Goal: Task Accomplishment & Management: Complete application form

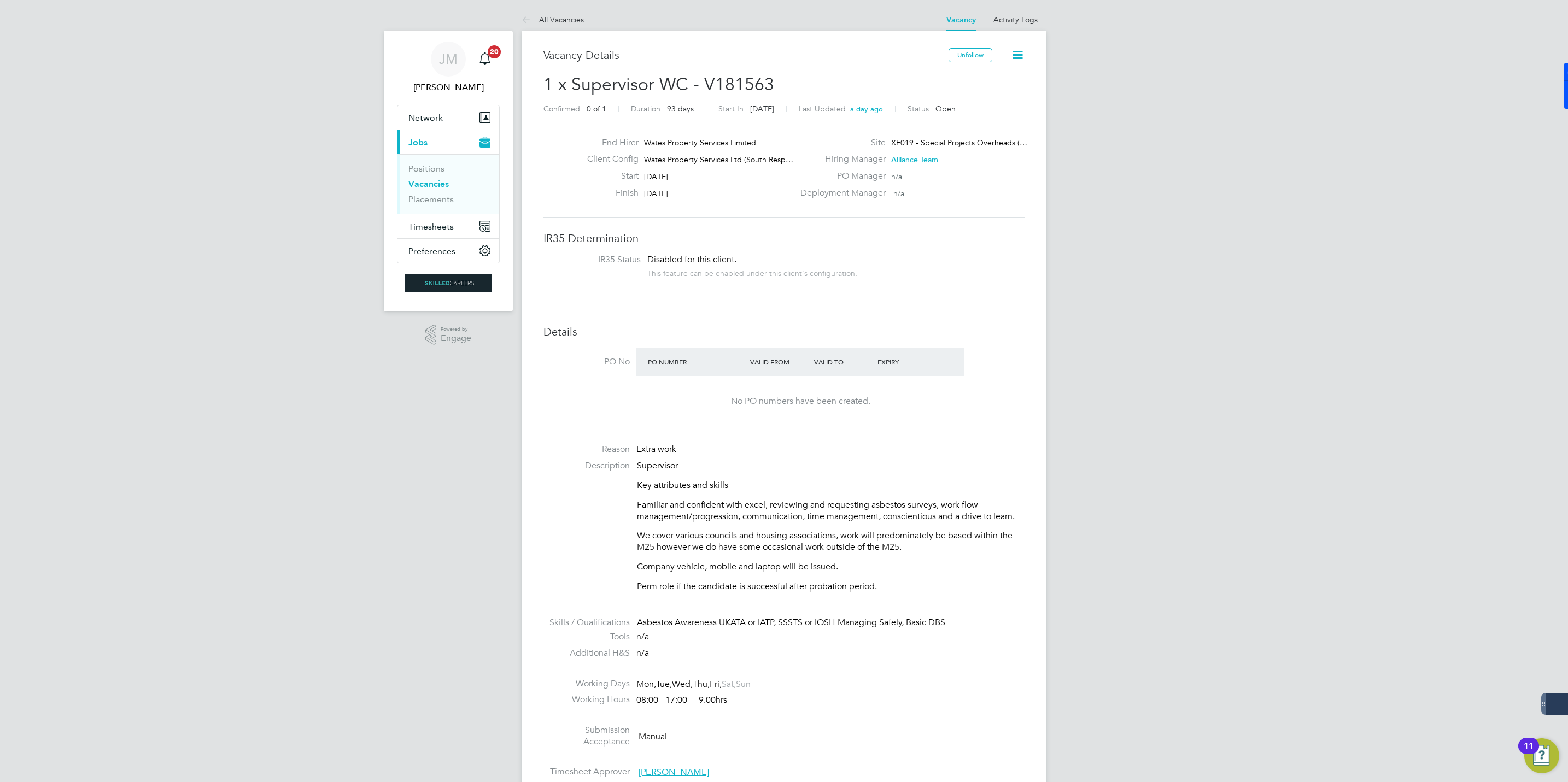
click at [427, 186] on link "Vacancies" at bounding box center [428, 184] width 40 height 10
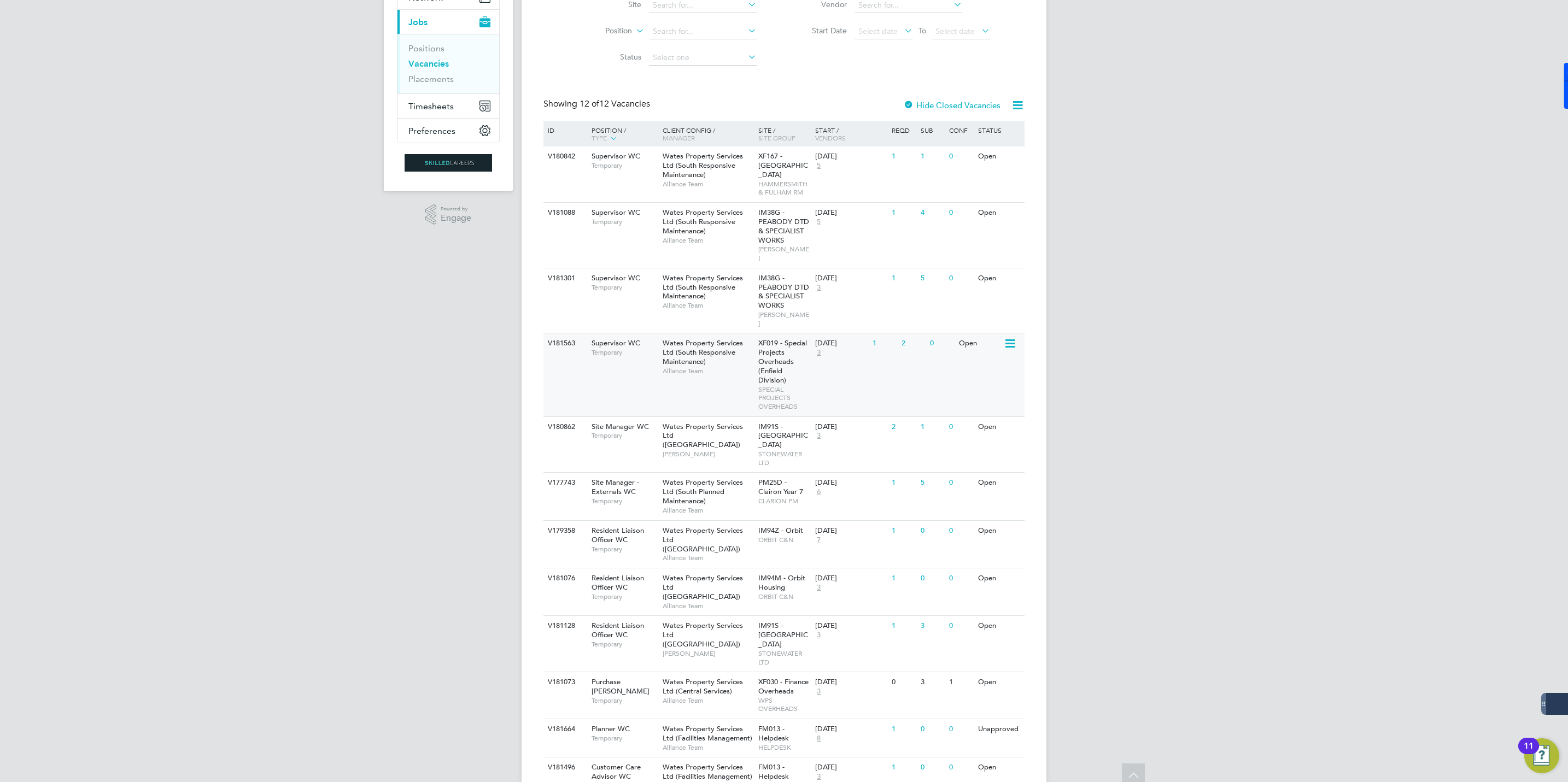
scroll to position [143, 0]
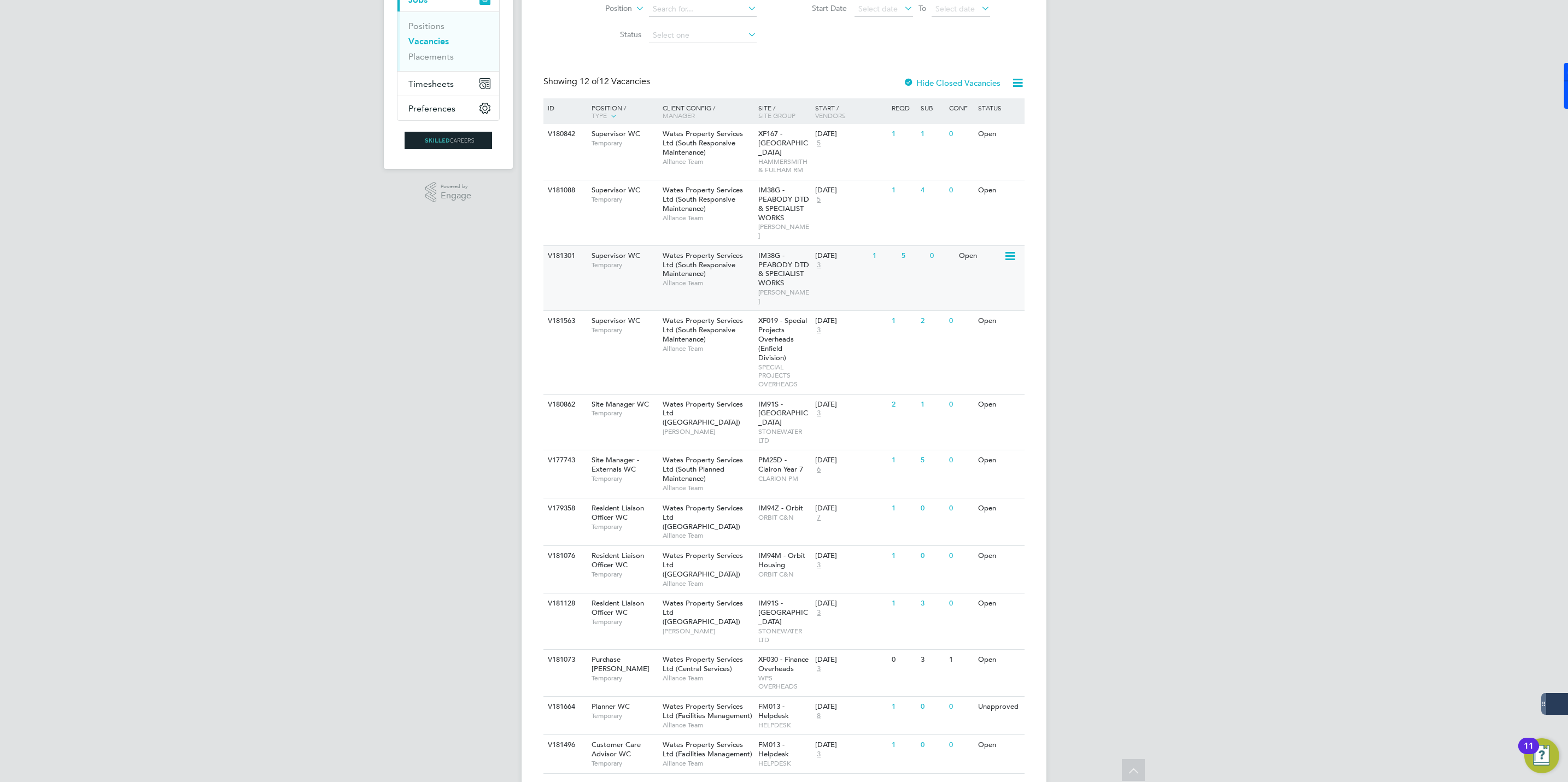
click at [678, 265] on span "Wates Property Services Ltd (South Responsive Maintenance)" at bounding box center [703, 265] width 80 height 28
click at [682, 201] on span "Wates Property Services Ltd (South Responsive Maintenance)" at bounding box center [703, 199] width 80 height 28
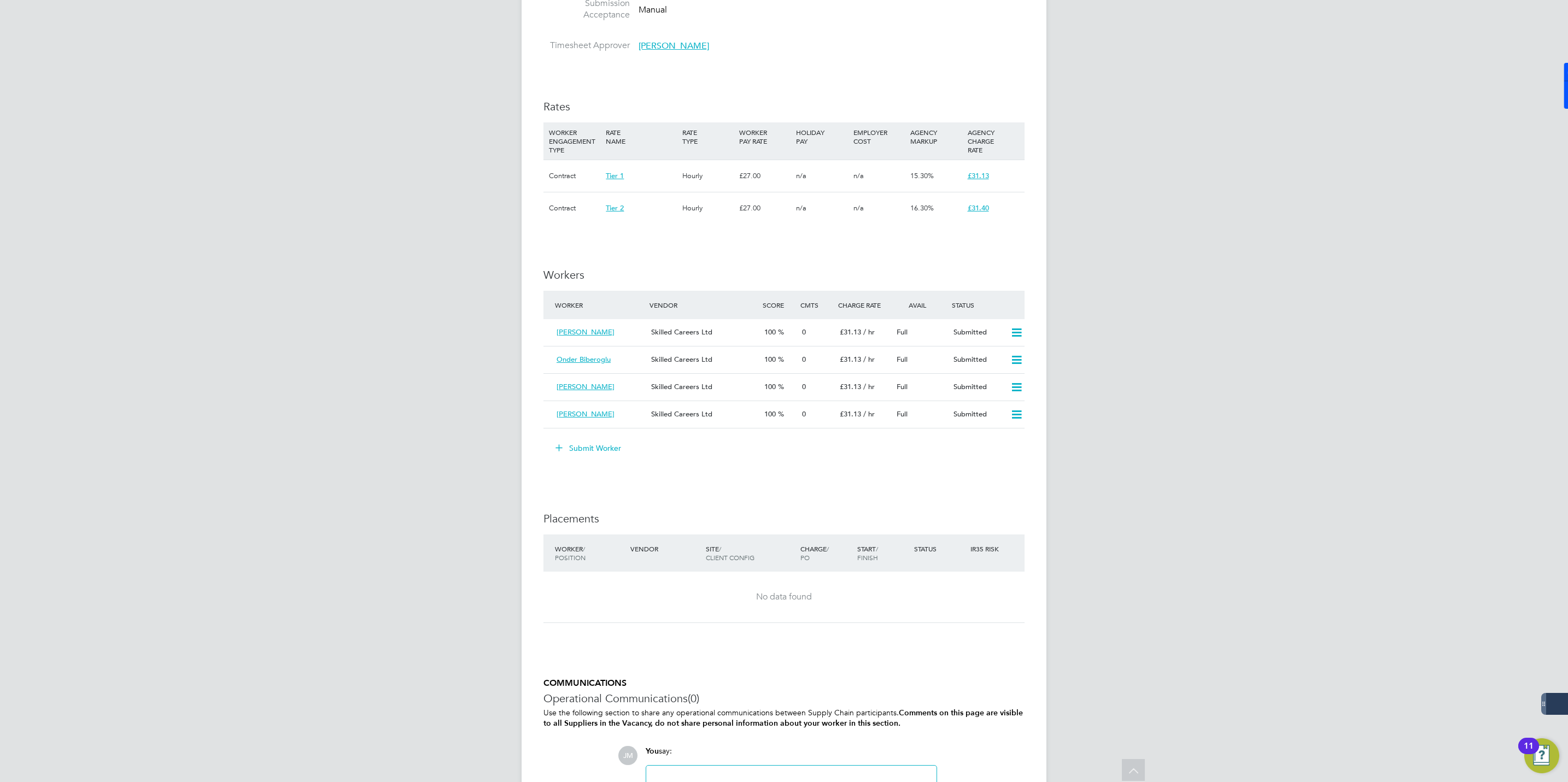
click at [597, 440] on button "Submit Worker" at bounding box center [589, 449] width 82 height 18
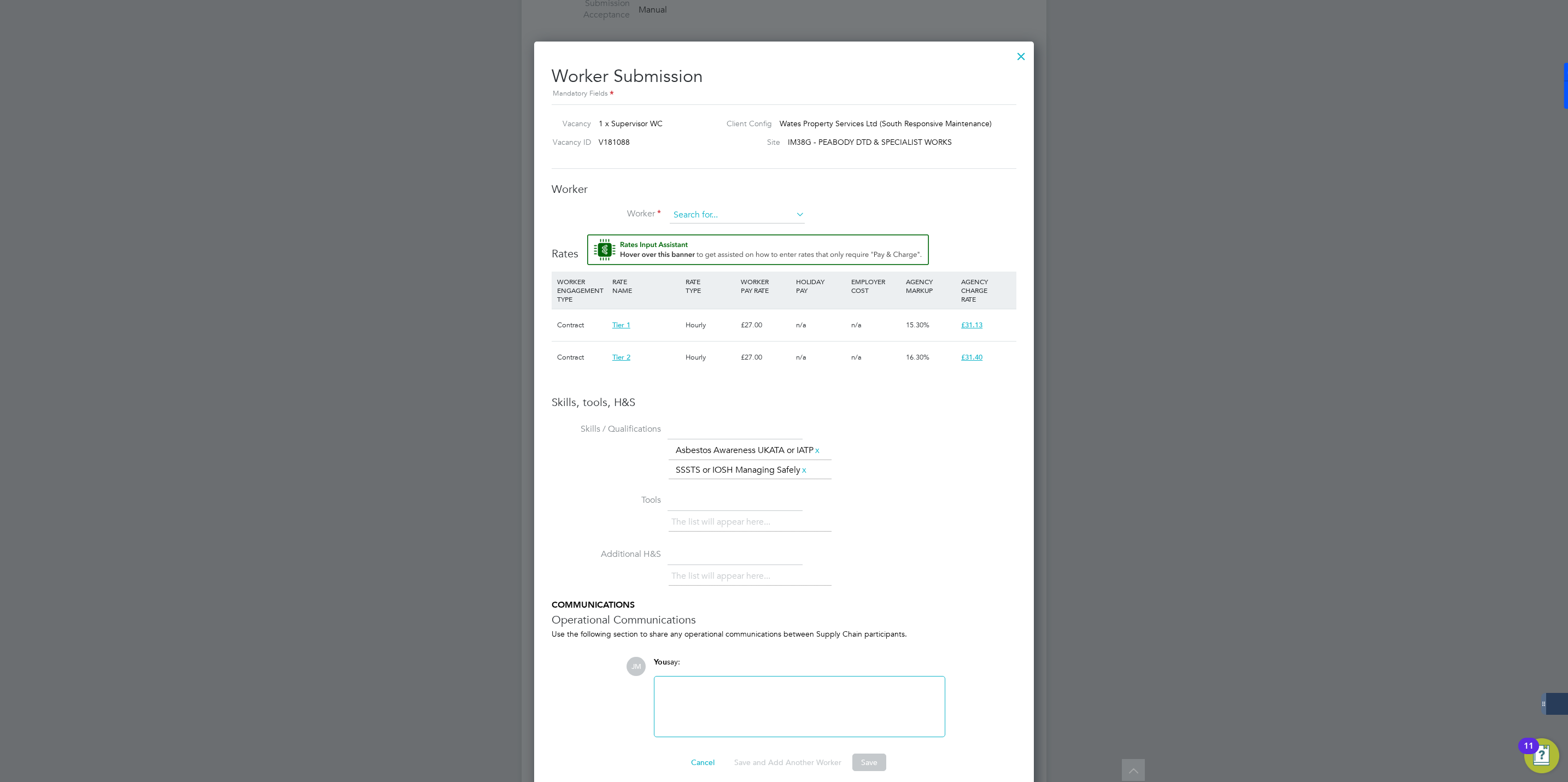
click at [725, 222] on input at bounding box center [737, 215] width 135 height 16
paste input "A highly dedicated and results-driven Repairs Supervisor / Multi-Tradesman with…"
type input "A highly dedicated and results-driven Repairs Supervisor / Multi-Tradesman with…"
click at [794, 212] on icon at bounding box center [794, 214] width 0 height 15
click at [718, 215] on input at bounding box center [737, 215] width 135 height 16
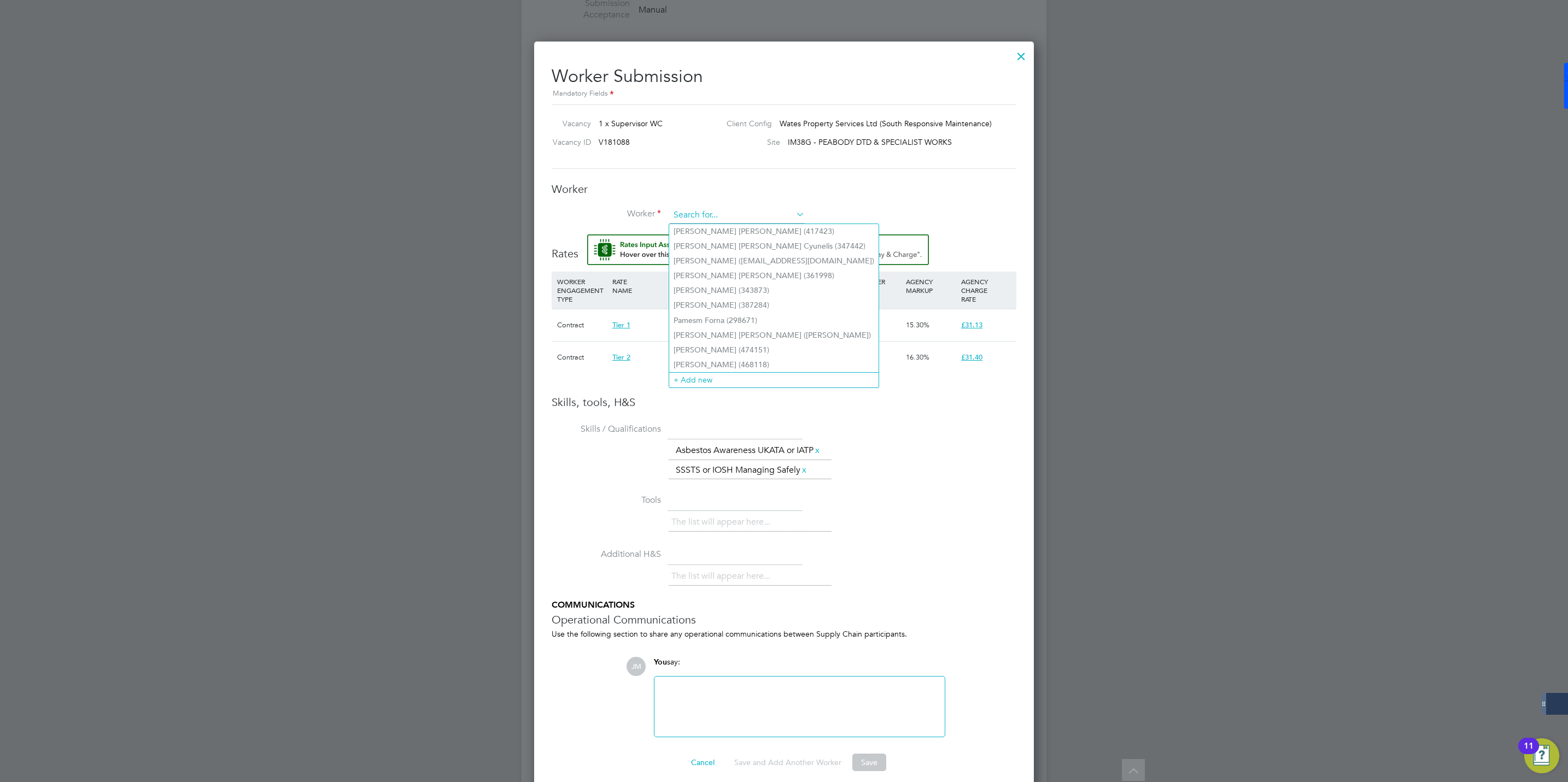
paste input "Constantin Pantalon"
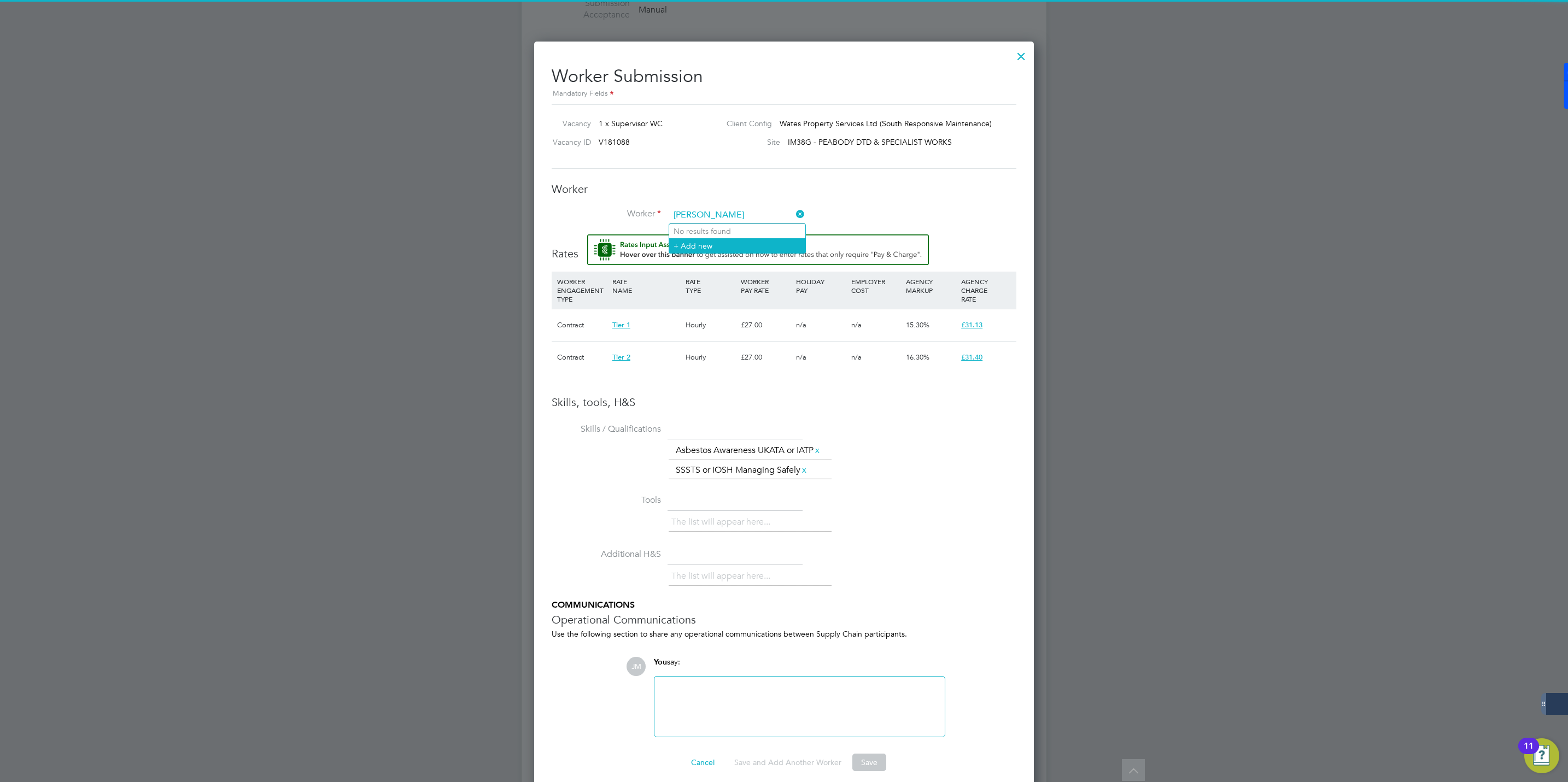
type input "Constantin Pantalon"
click at [693, 240] on li "+ Add new" at bounding box center [737, 246] width 136 height 15
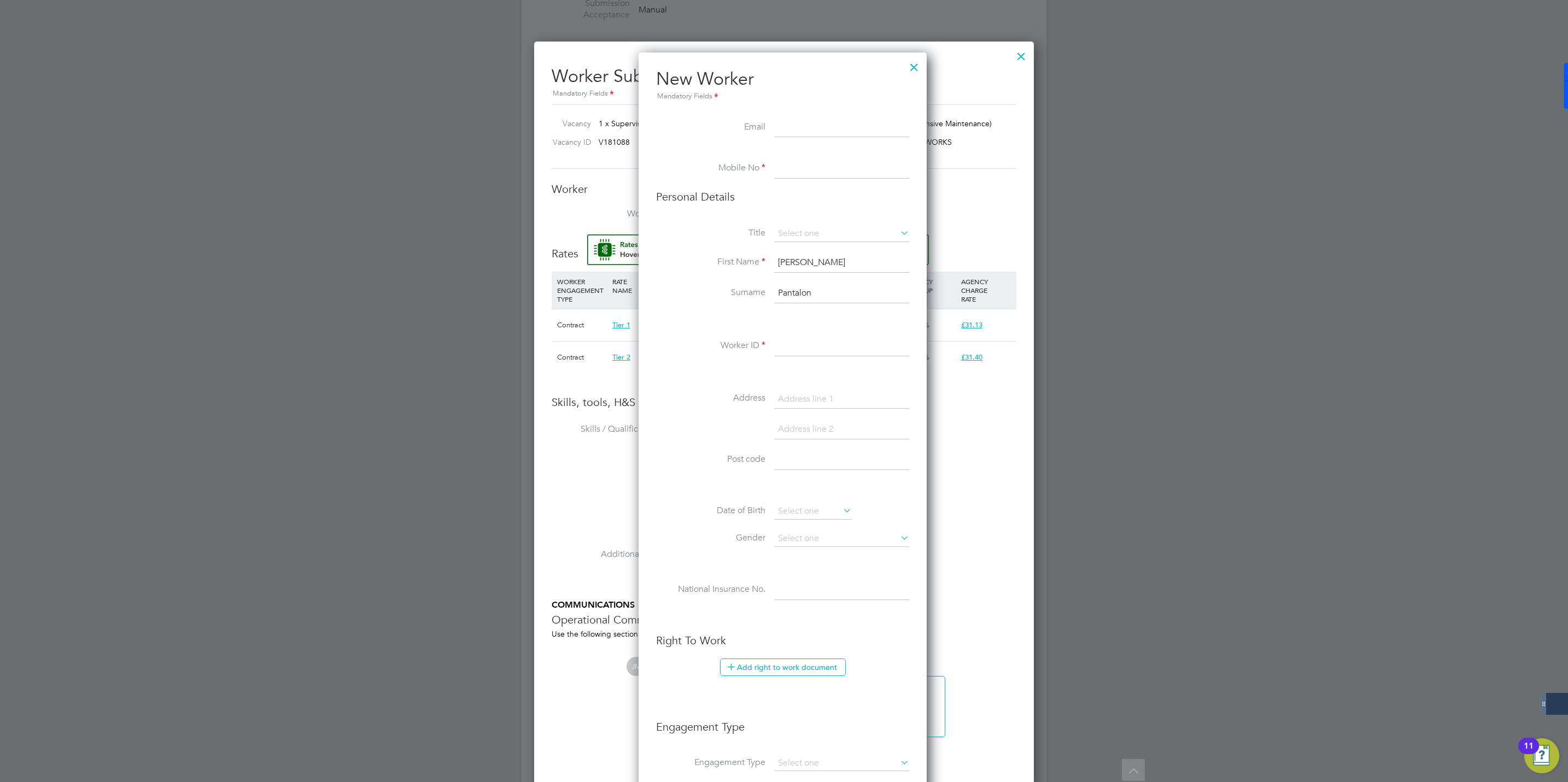
click at [799, 344] on input at bounding box center [842, 346] width 135 height 20
paste input "508420"
type input "508420"
click at [796, 176] on input at bounding box center [842, 169] width 135 height 20
click at [794, 174] on input at bounding box center [842, 169] width 135 height 20
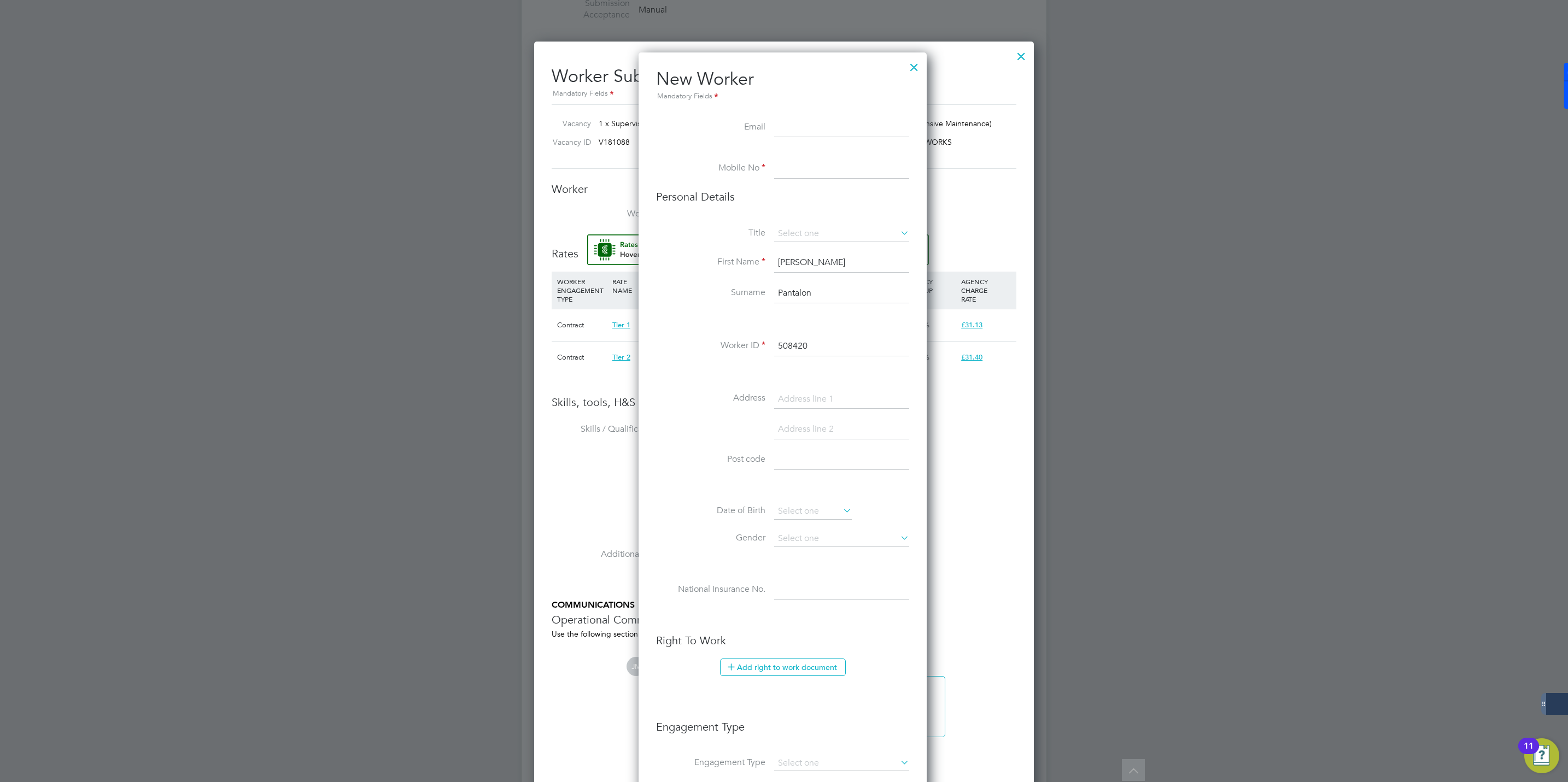
paste input "+44 7552 274158"
type input "+44 7552 274158"
drag, startPoint x: 796, startPoint y: 123, endPoint x: 758, endPoint y: 130, distance: 38.6
click at [796, 123] on input at bounding box center [842, 127] width 135 height 20
click at [796, 140] on li "Email" at bounding box center [783, 133] width 253 height 31
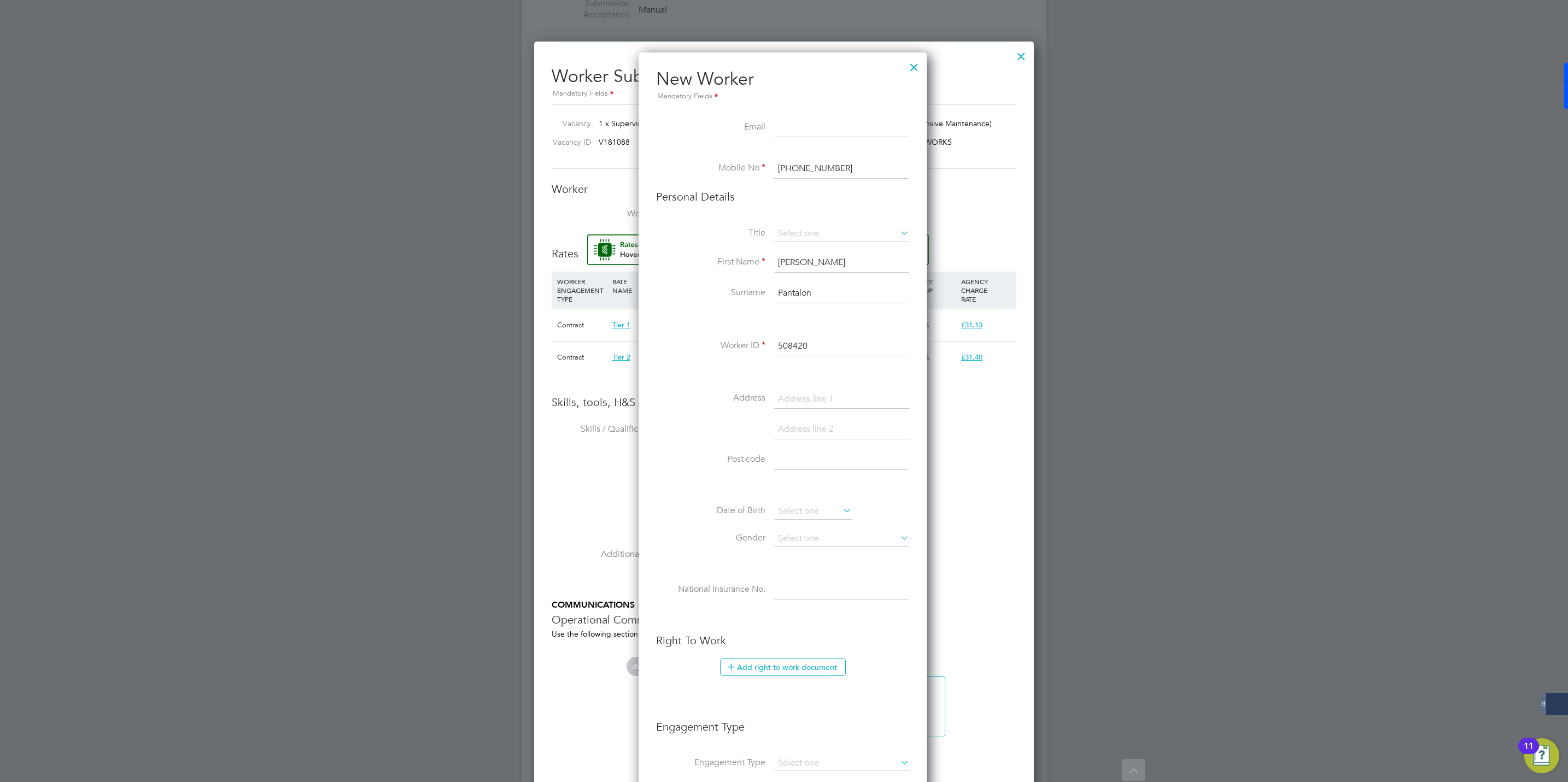
click at [796, 130] on input at bounding box center [842, 127] width 135 height 20
paste input "costaltd@yahoo.co.uk"
type input "costaltd@yahoo.co.uk"
click at [716, 214] on li "Personal Details" at bounding box center [783, 208] width 253 height 36
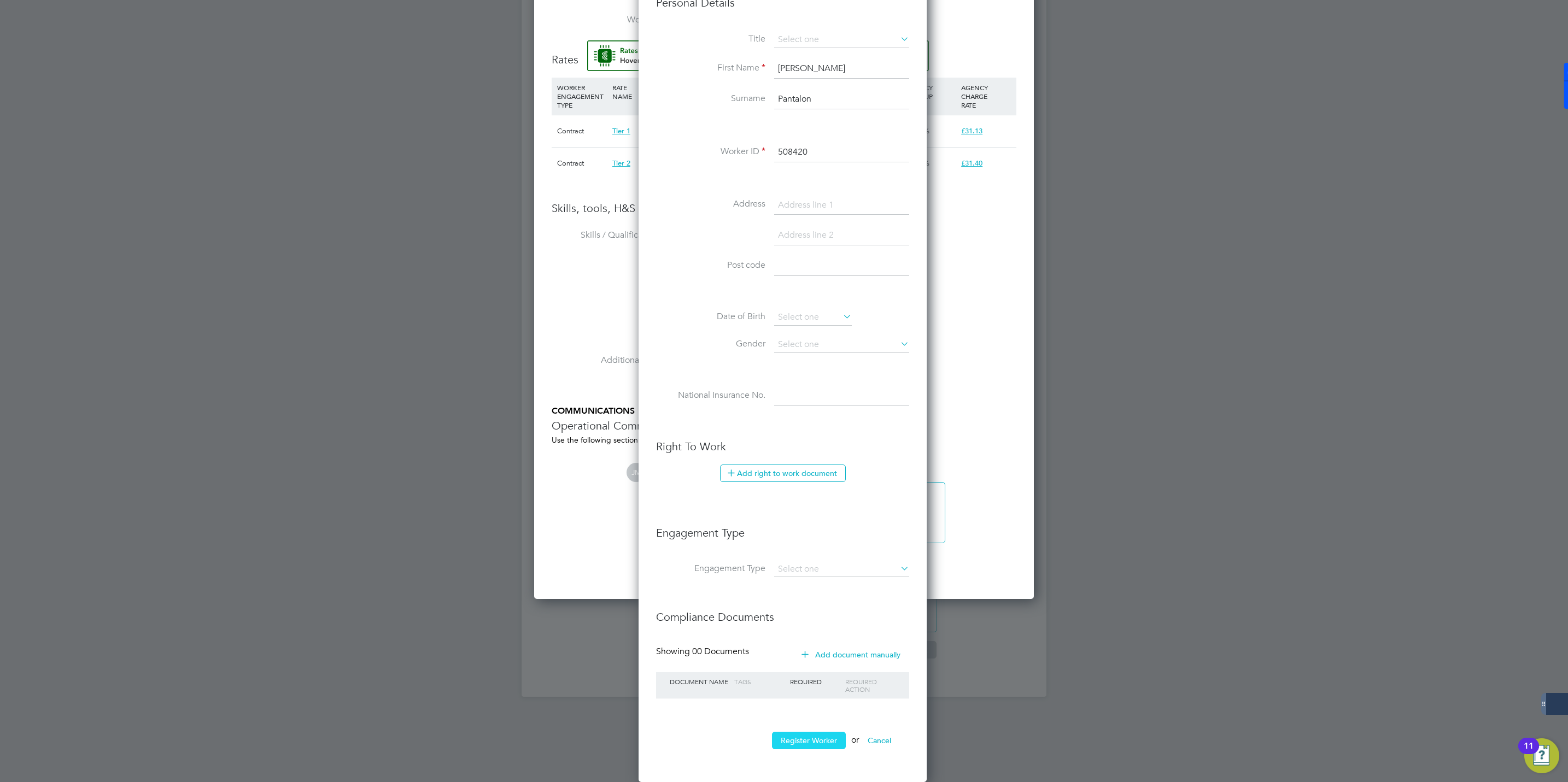
click at [821, 738] on button "Register Worker" at bounding box center [809, 740] width 74 height 18
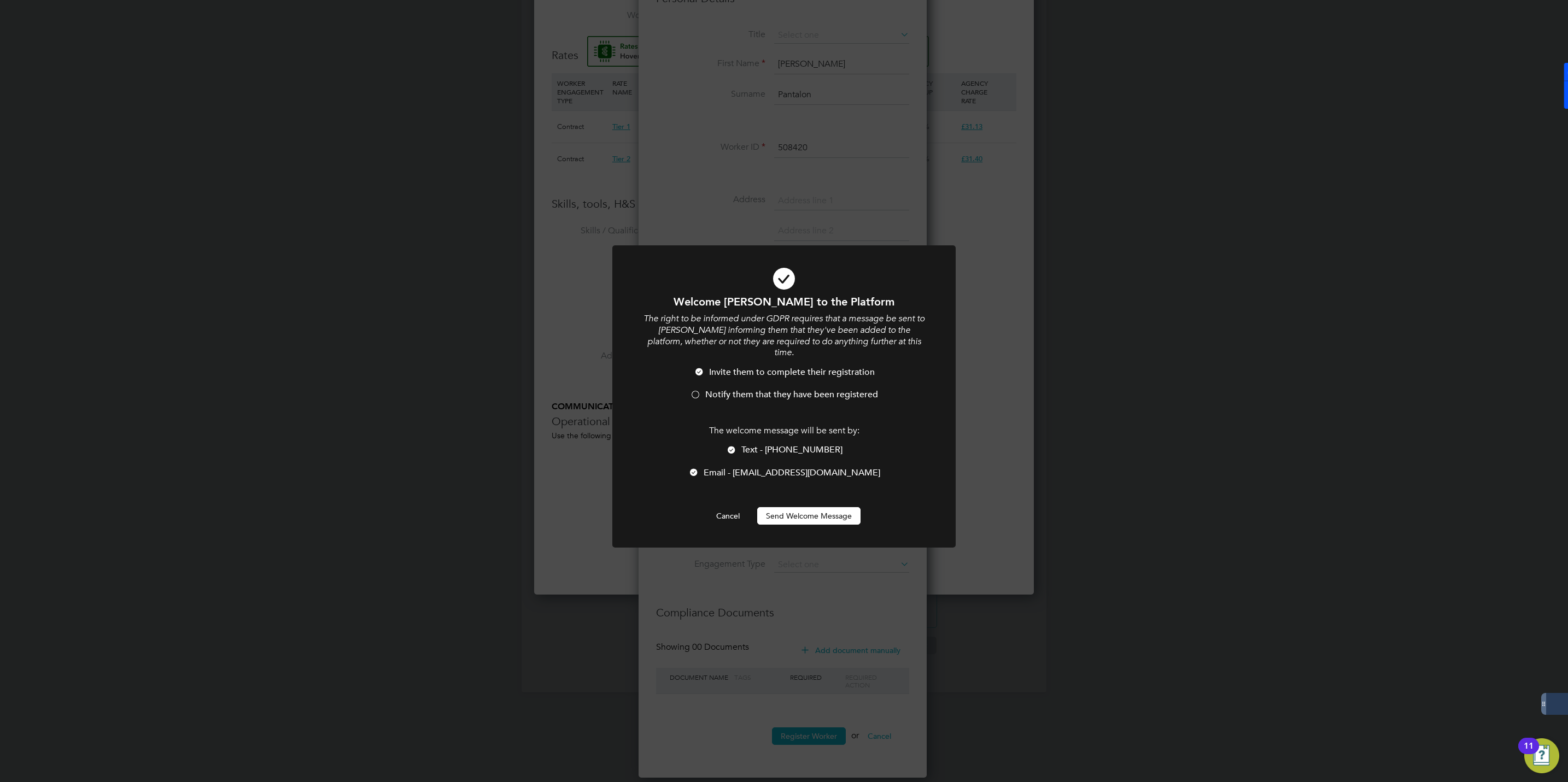
scroll to position [5, 5]
click at [699, 390] on div at bounding box center [696, 395] width 11 height 11
click at [814, 507] on button "Send Welcome Message" at bounding box center [809, 516] width 103 height 18
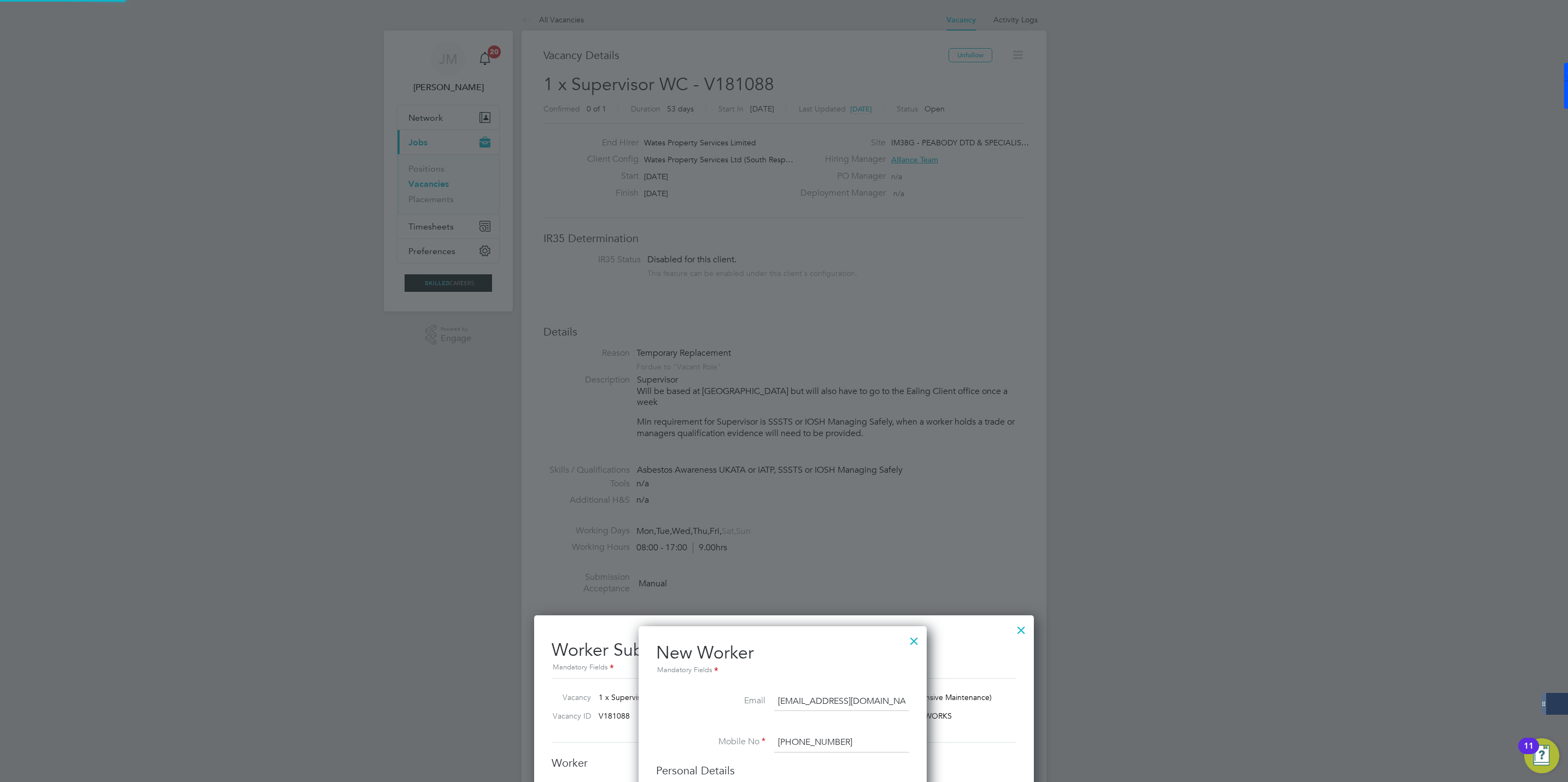
scroll to position [772, 0]
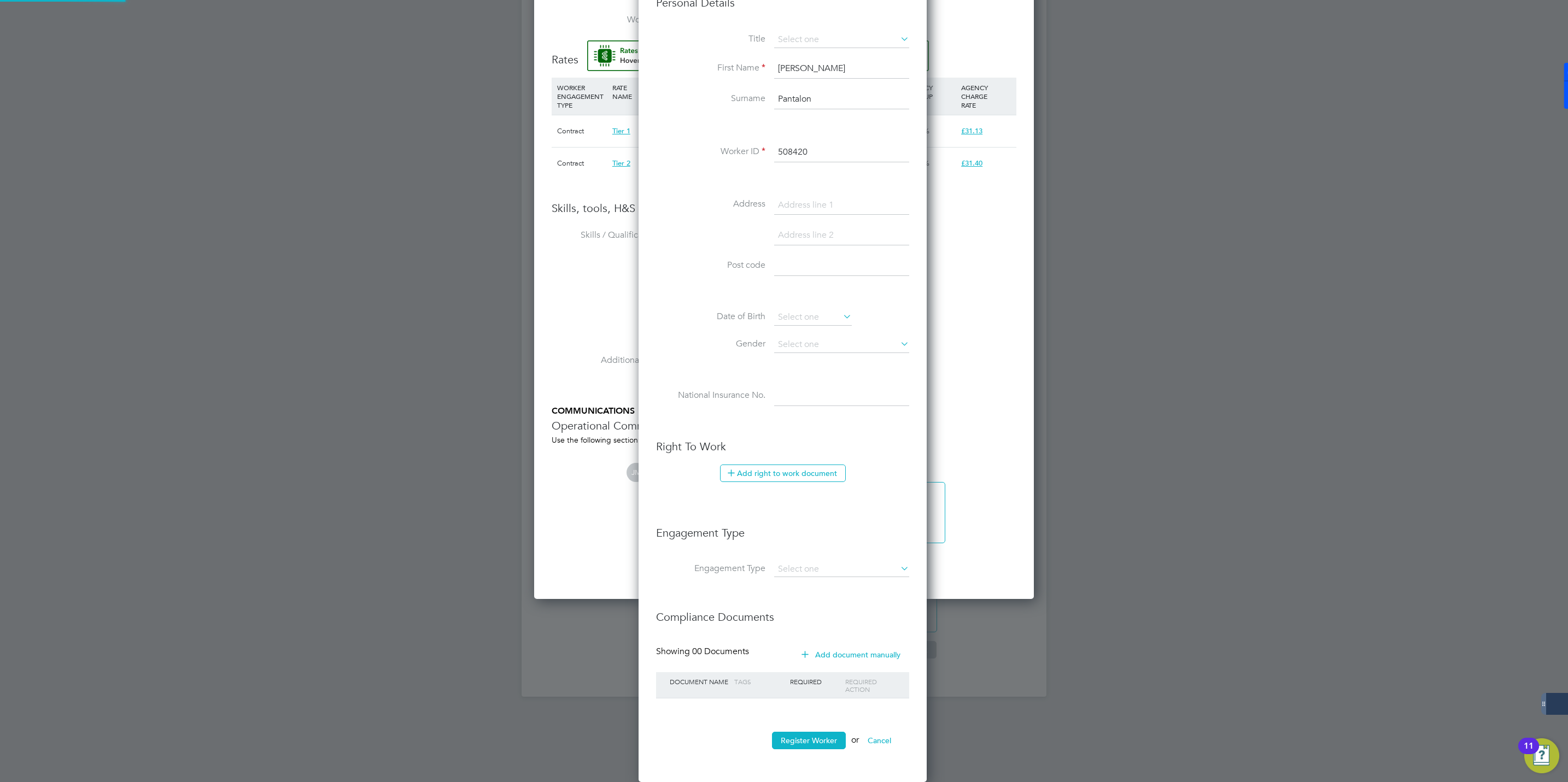
type input "Constantin Pantalon (508420)"
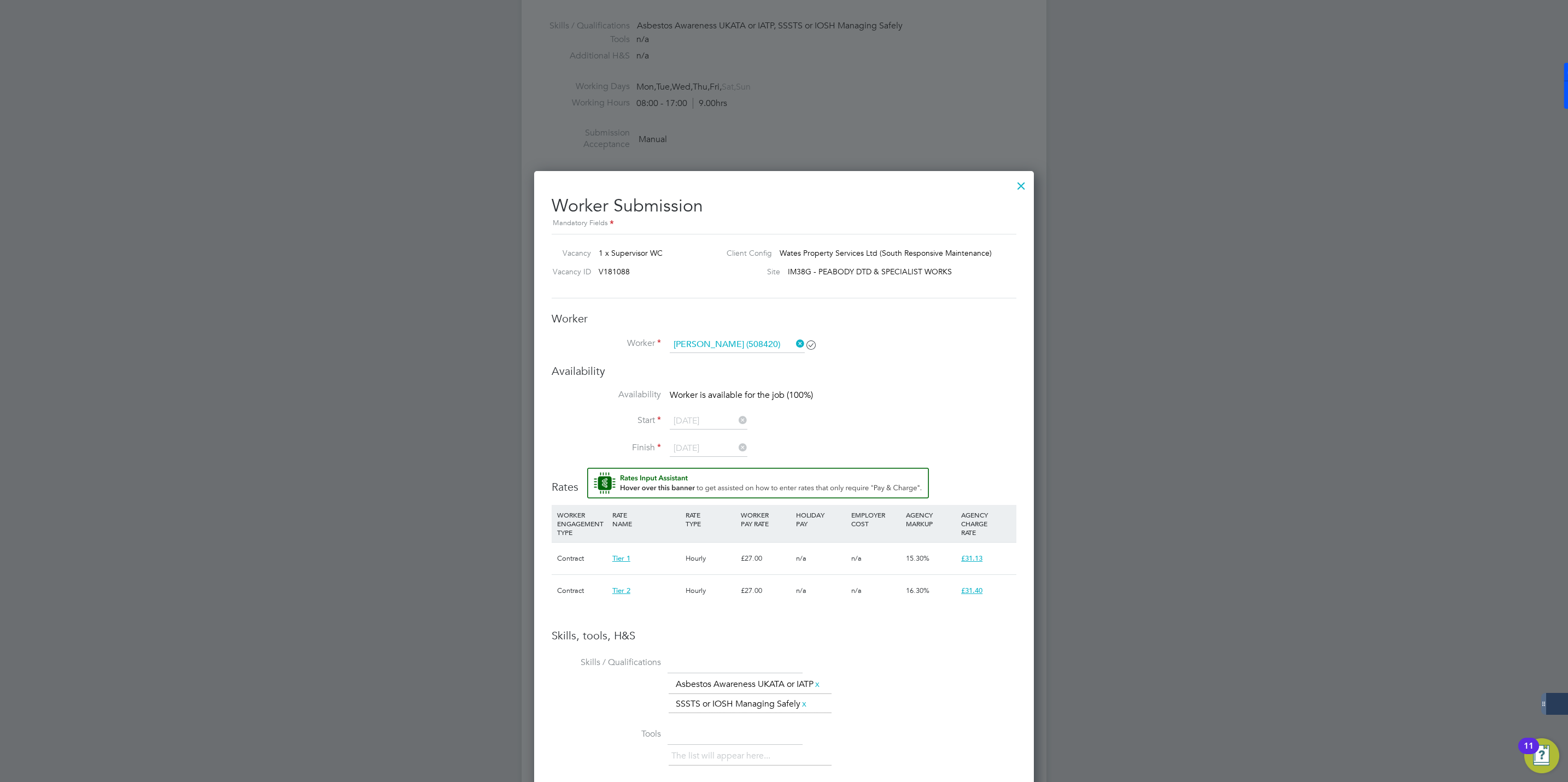
scroll to position [201, 0]
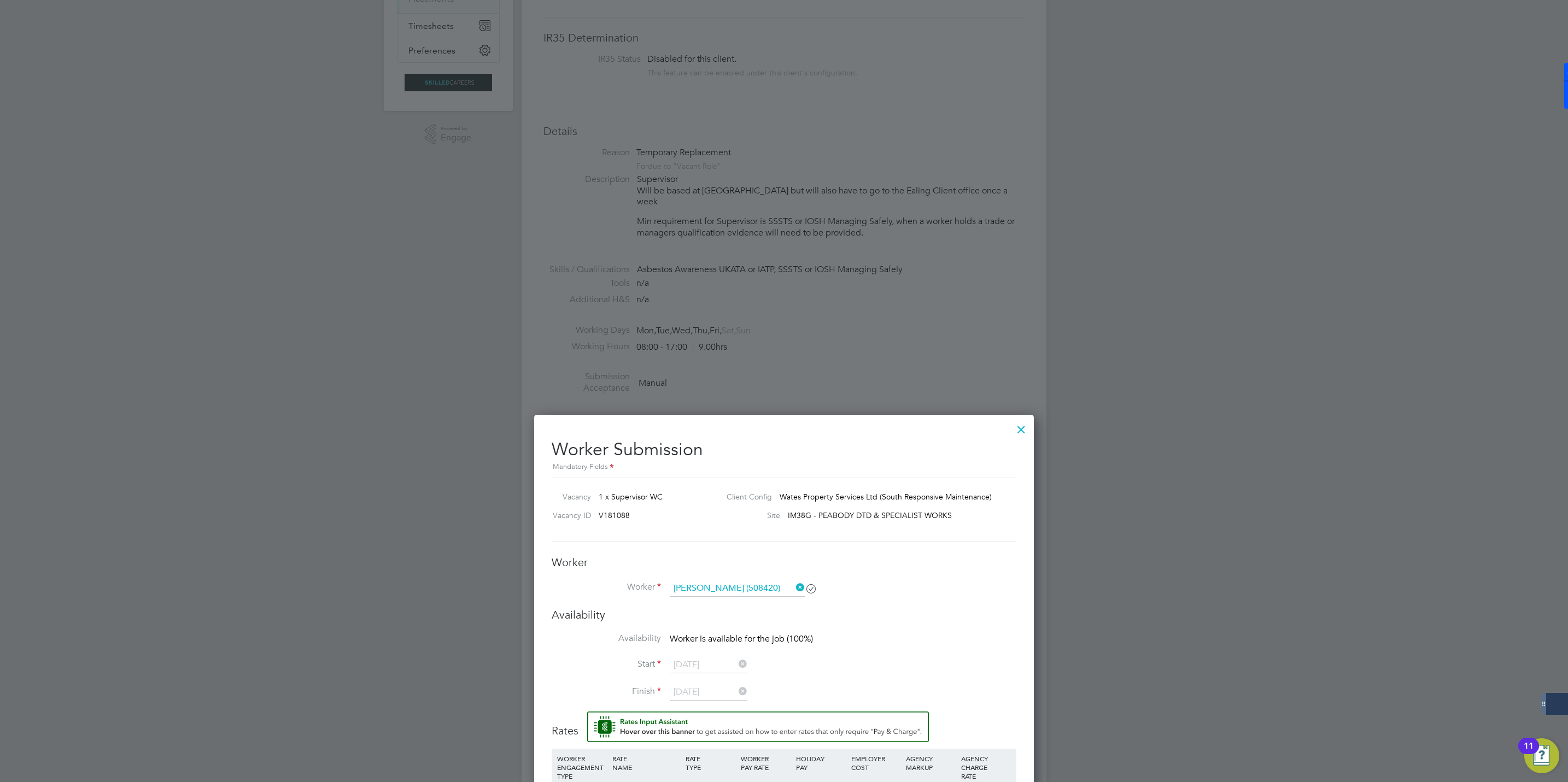
click at [1023, 428] on div at bounding box center [1021, 427] width 20 height 20
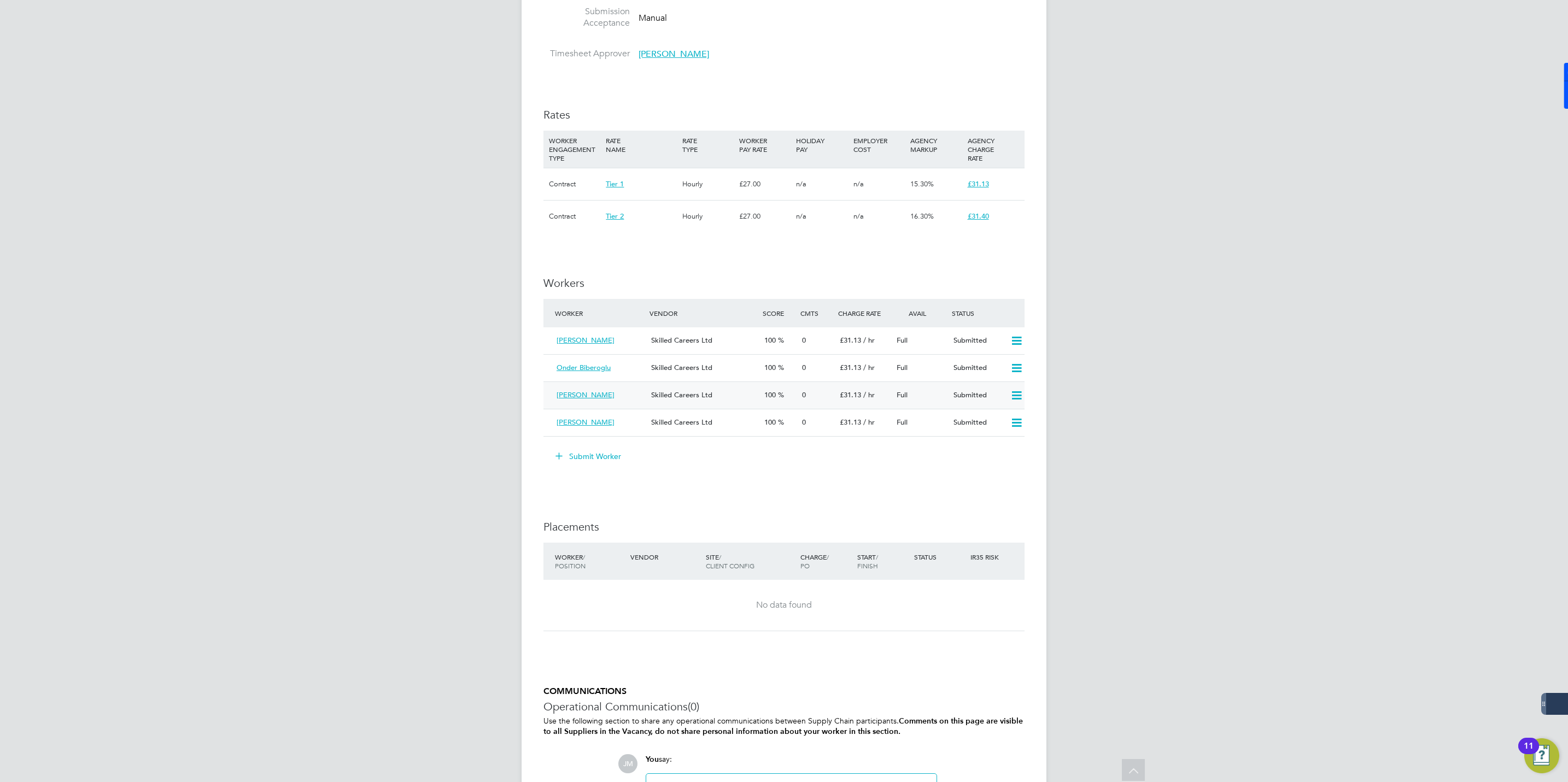
scroll to position [574, 0]
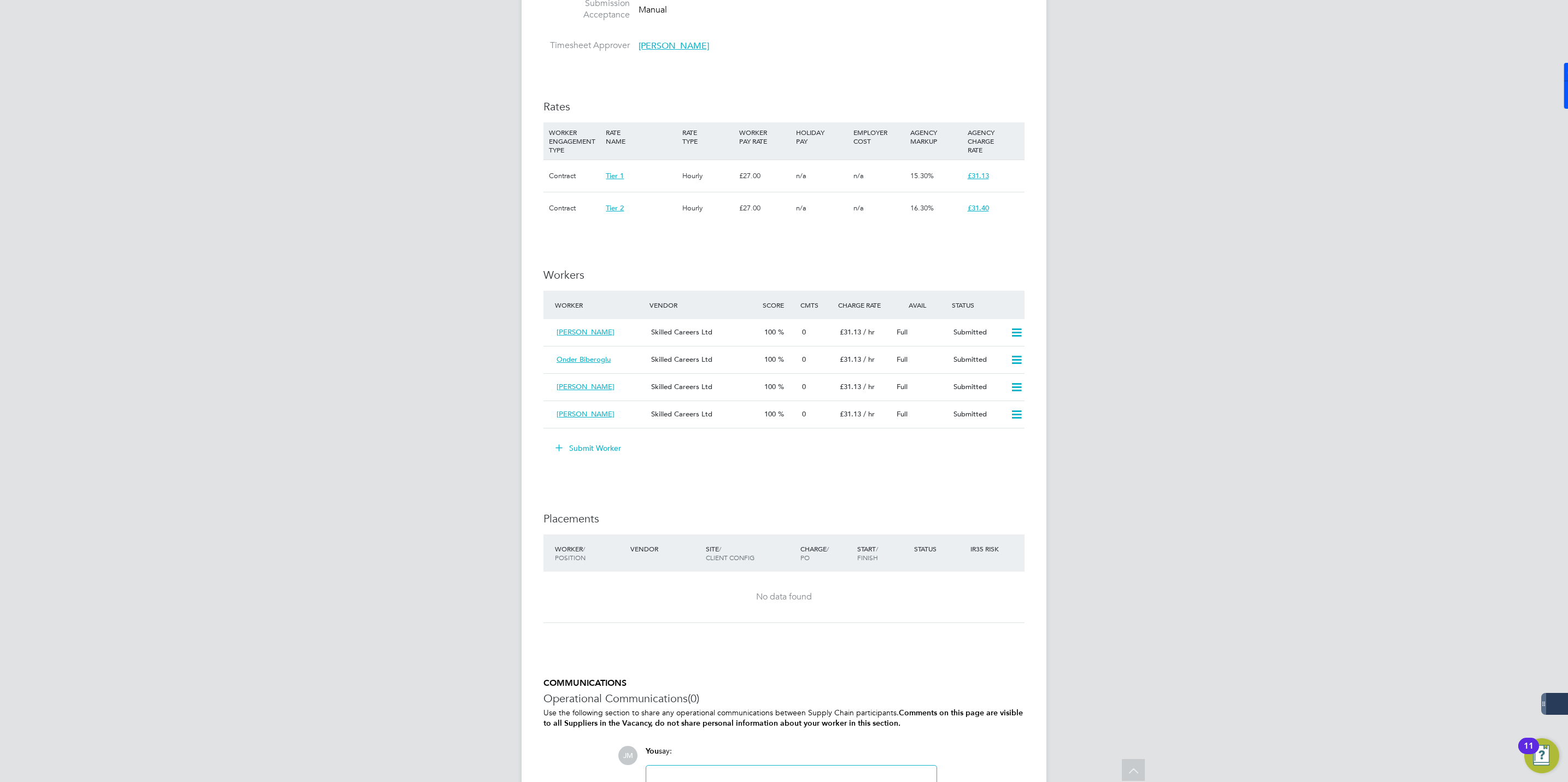
click at [607, 440] on button "Submit Worker" at bounding box center [589, 449] width 82 height 18
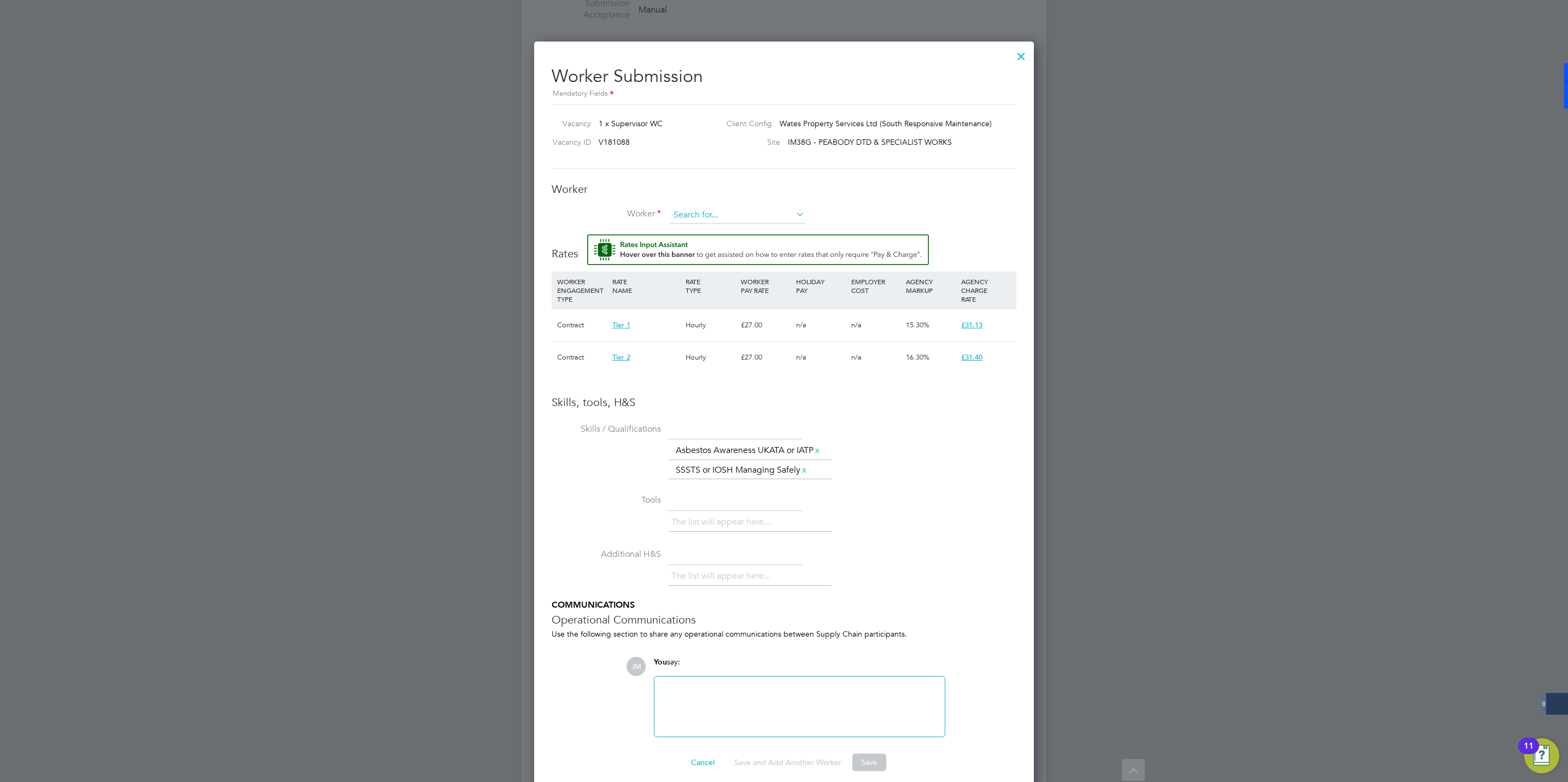
click at [732, 209] on input at bounding box center [737, 215] width 135 height 16
paste input "costaltd@yahoo.co.uk"
click at [714, 231] on li "Constantin Pantalon (508420)" at bounding box center [737, 231] width 136 height 14
type input "Constantin Pantalon (508420)"
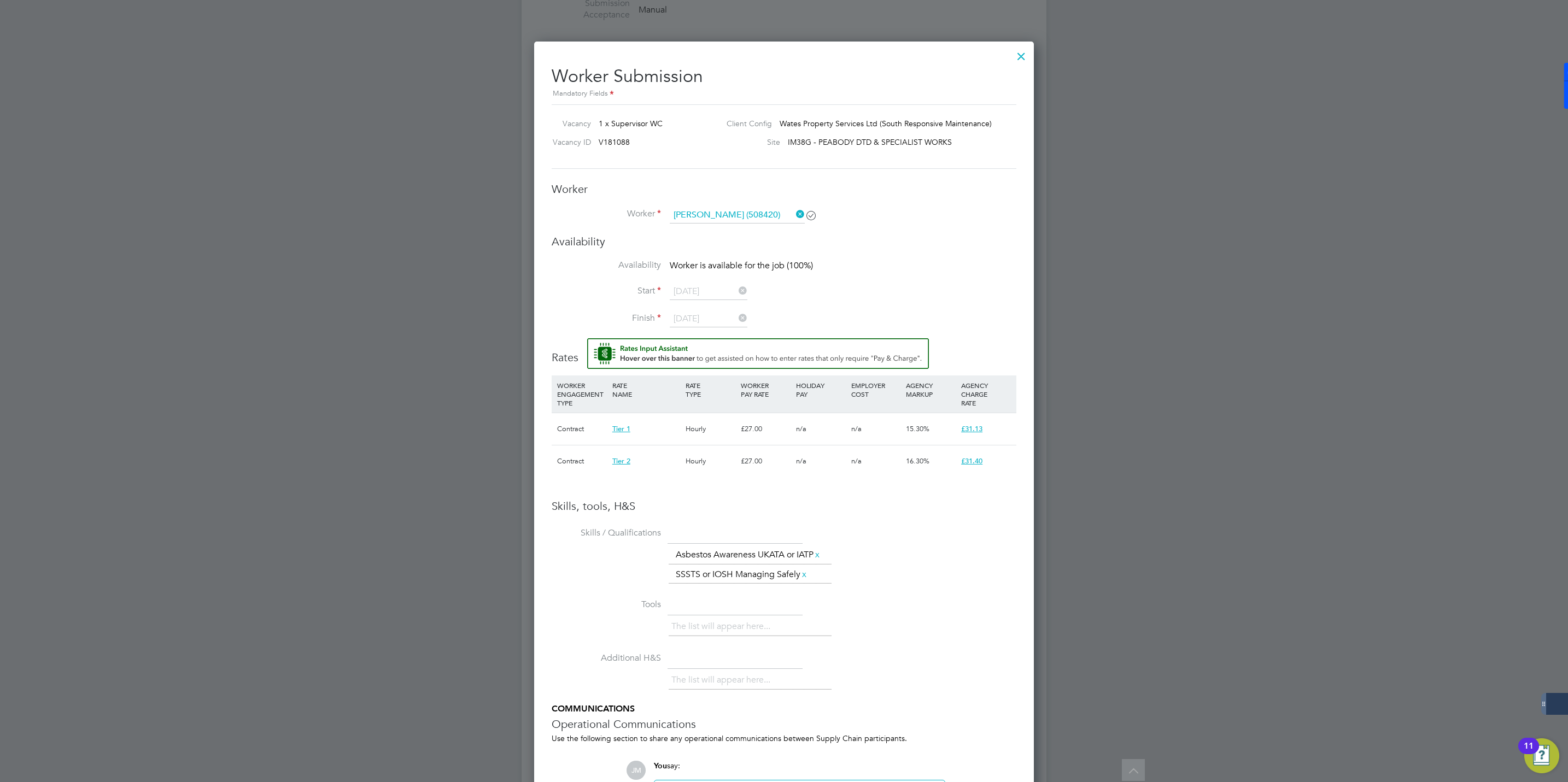
scroll to position [543, 0]
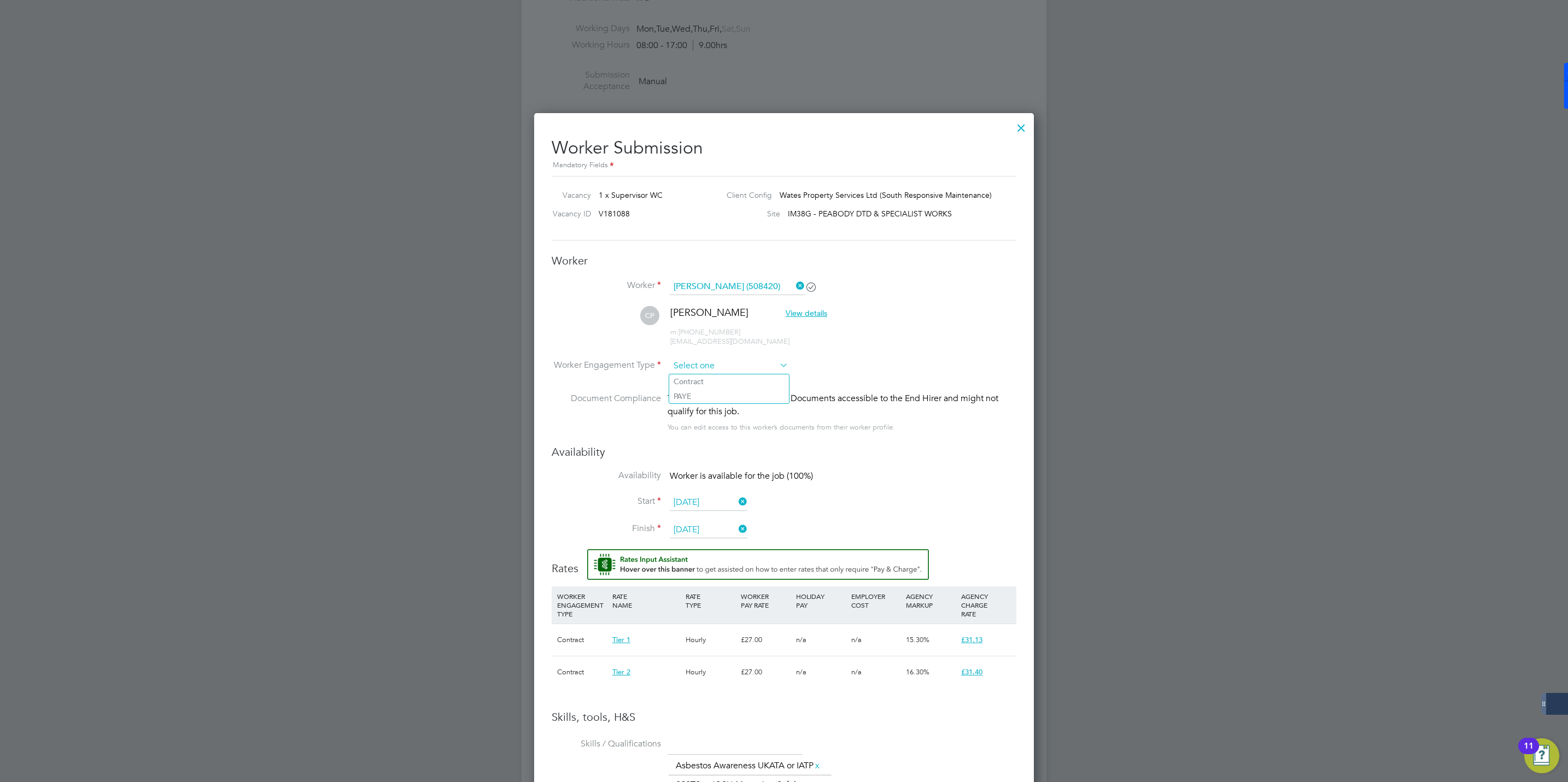
click at [724, 361] on input at bounding box center [729, 366] width 118 height 16
click at [702, 385] on li "Contract" at bounding box center [729, 381] width 120 height 14
type input "Contract"
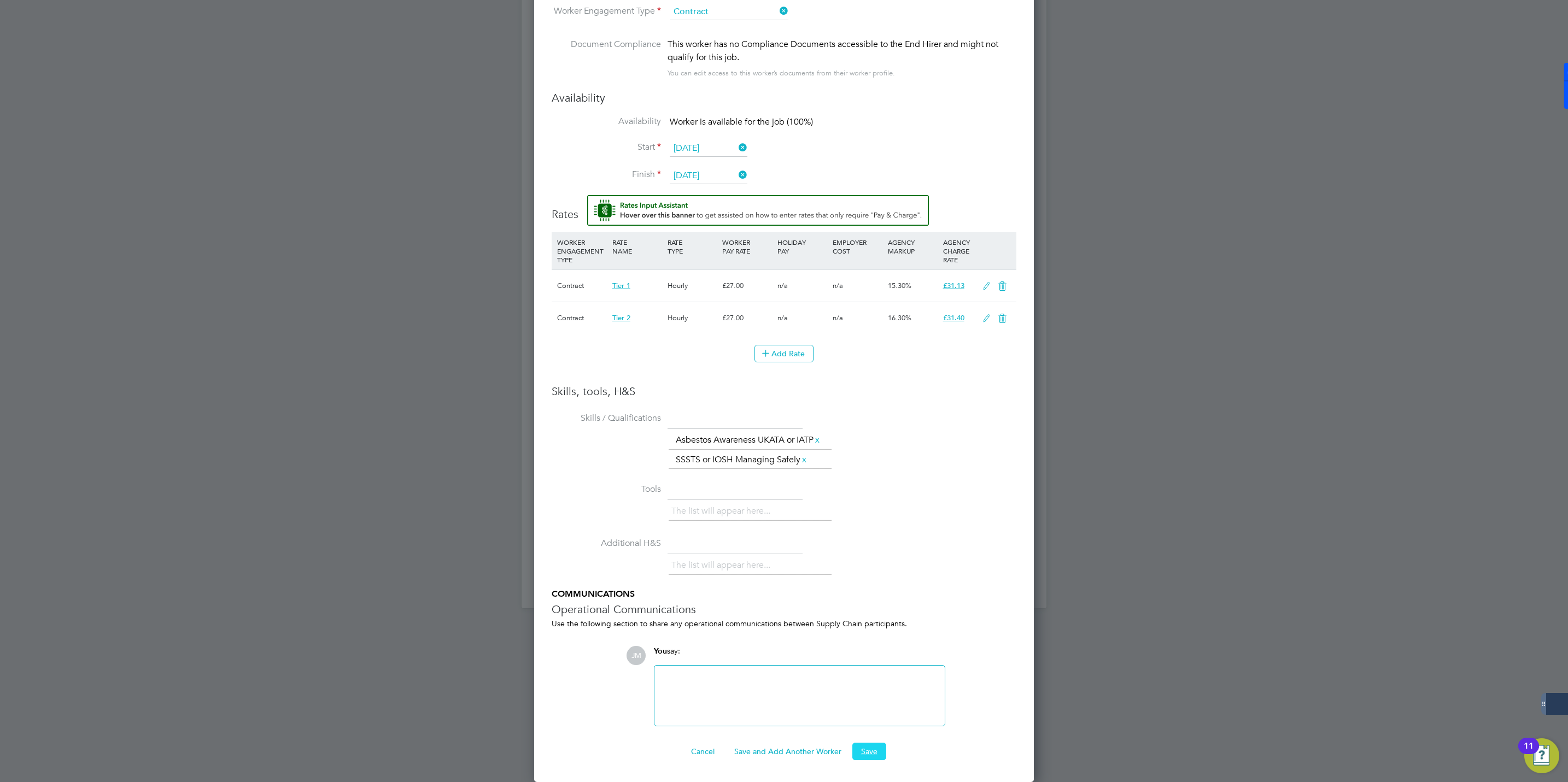
click at [880, 750] on button "Save" at bounding box center [869, 751] width 34 height 18
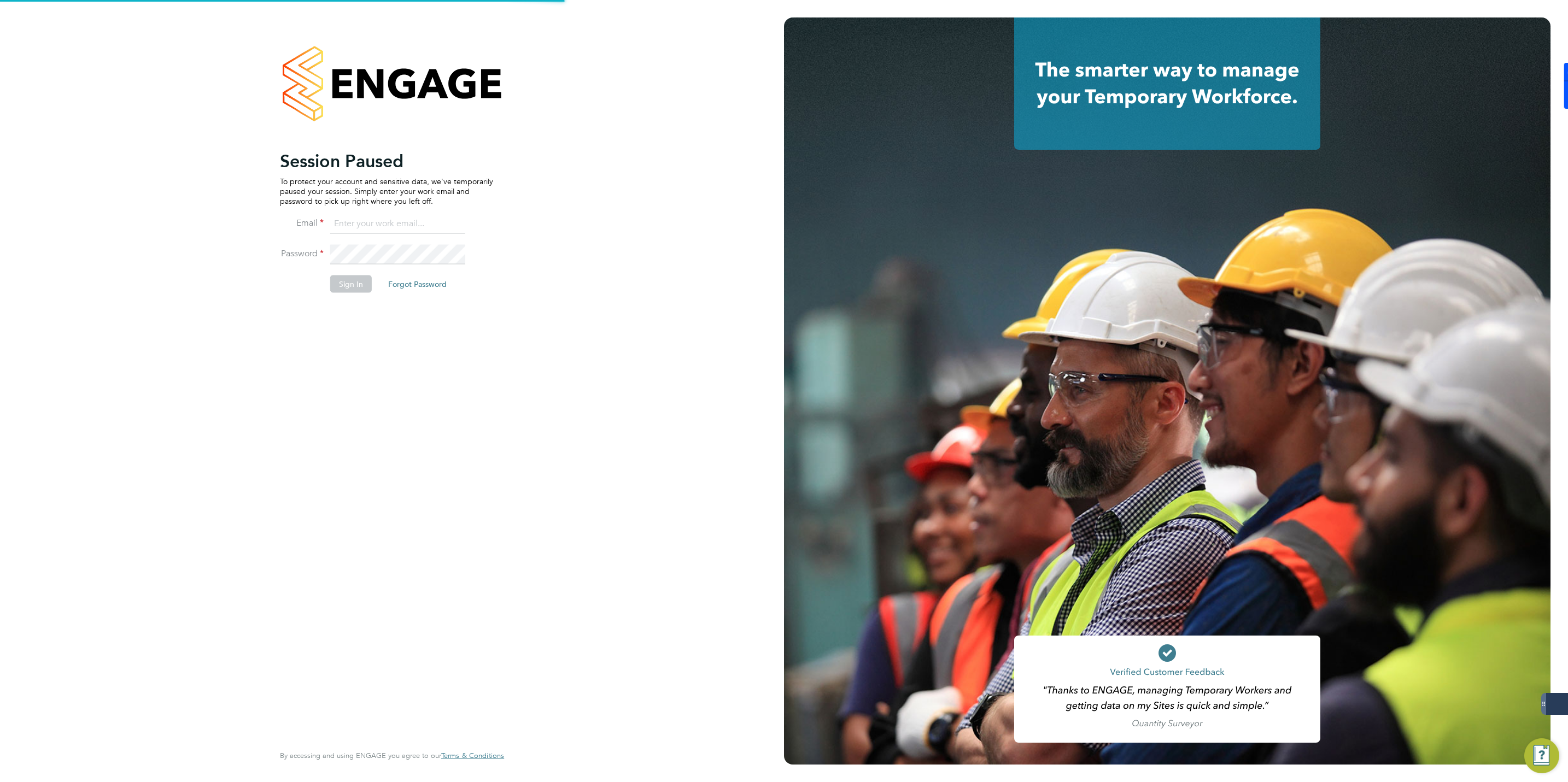
type input "[EMAIL_ADDRESS][DOMAIN_NAME]"
